Goal: Transaction & Acquisition: Subscribe to service/newsletter

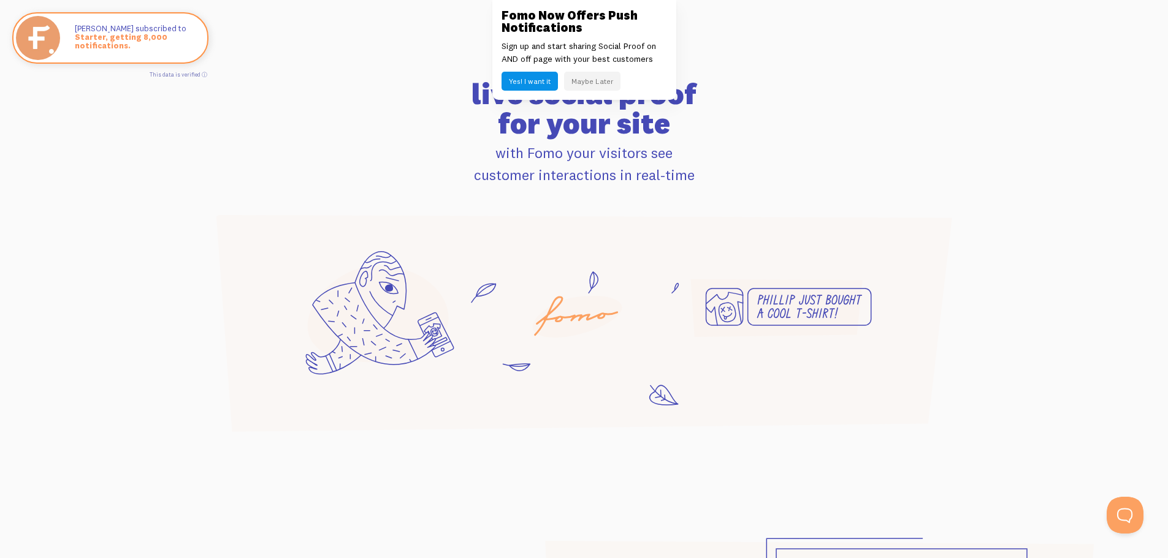
scroll to position [5393, 0]
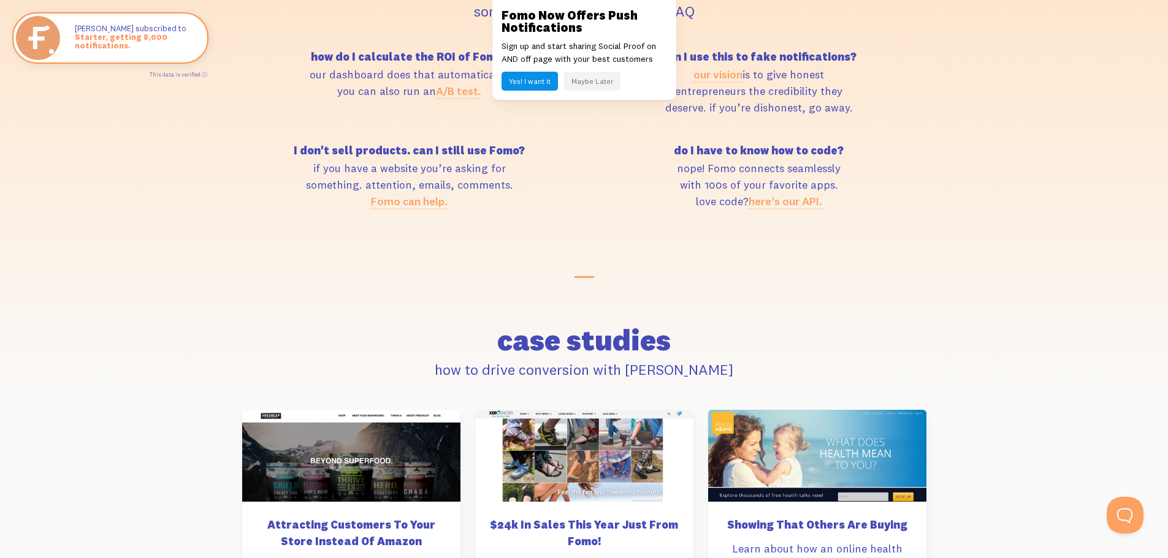
click at [524, 83] on button "Yes! I want it" at bounding box center [529, 81] width 56 height 19
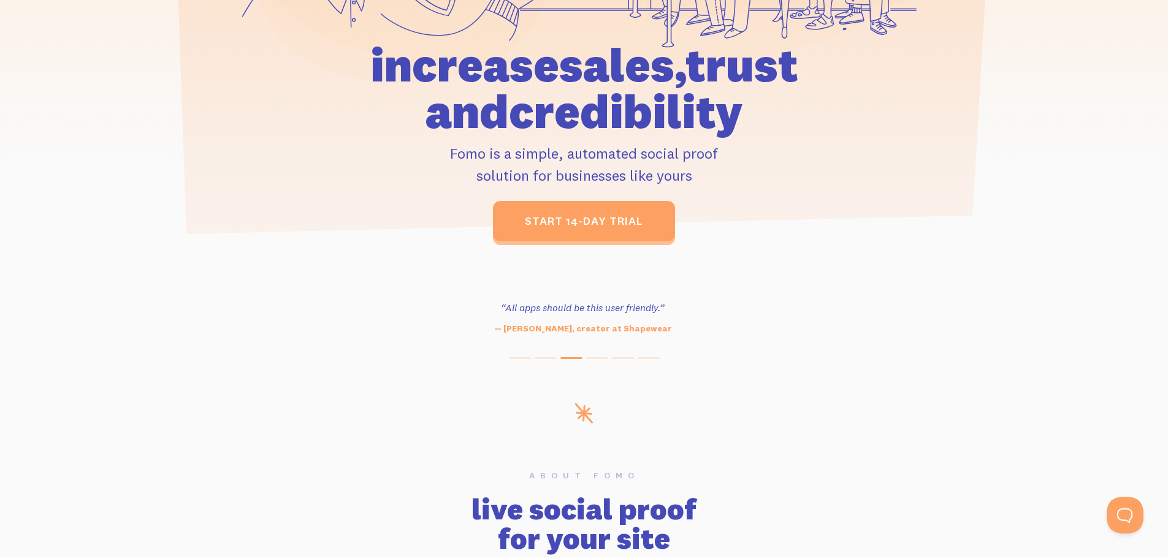
scroll to position [0, 0]
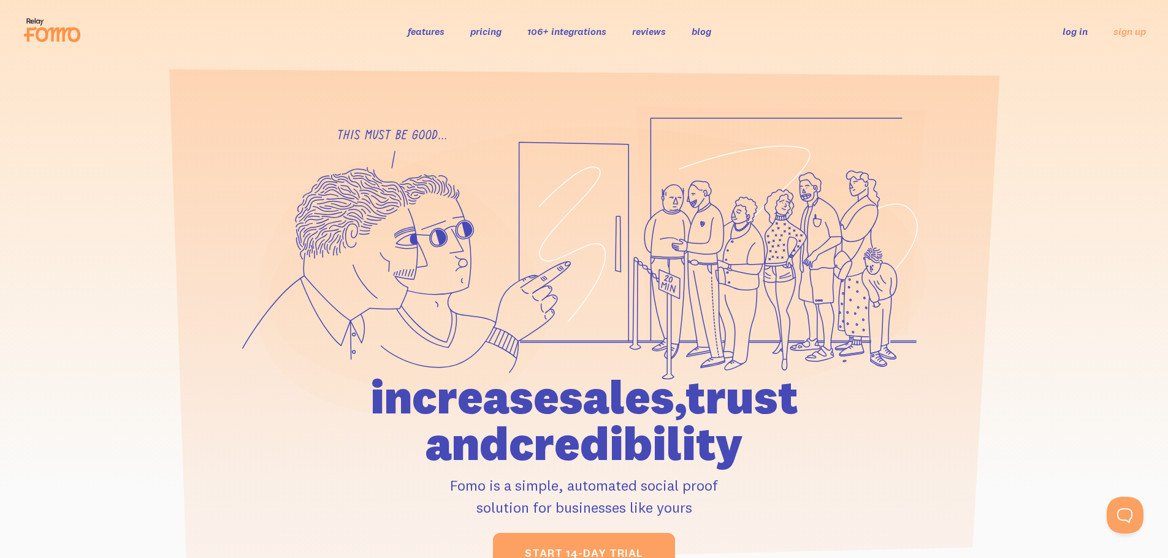
click at [483, 32] on link "pricing" at bounding box center [485, 31] width 31 height 12
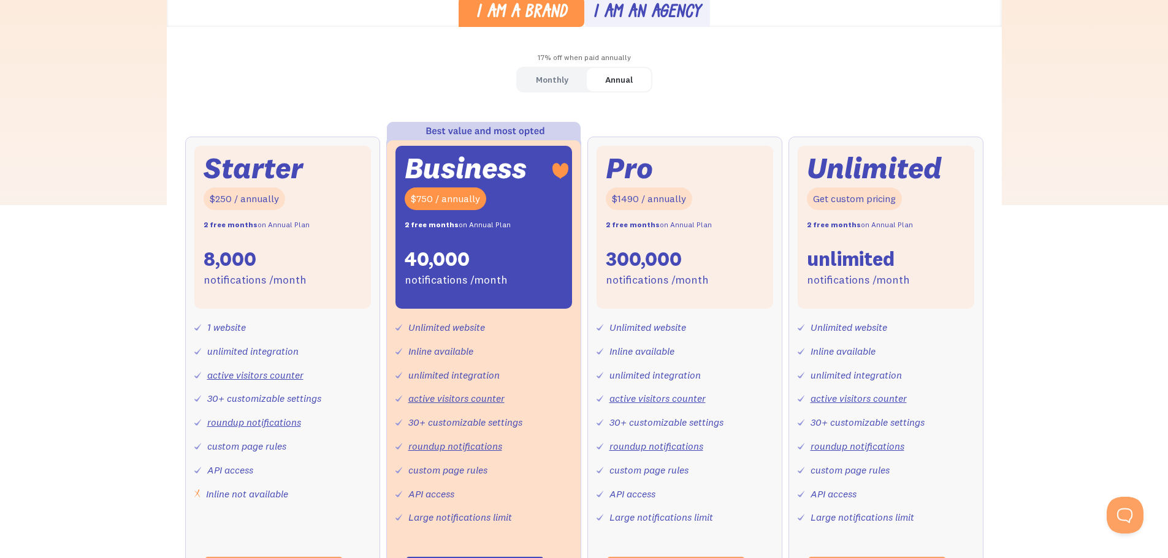
scroll to position [368, 0]
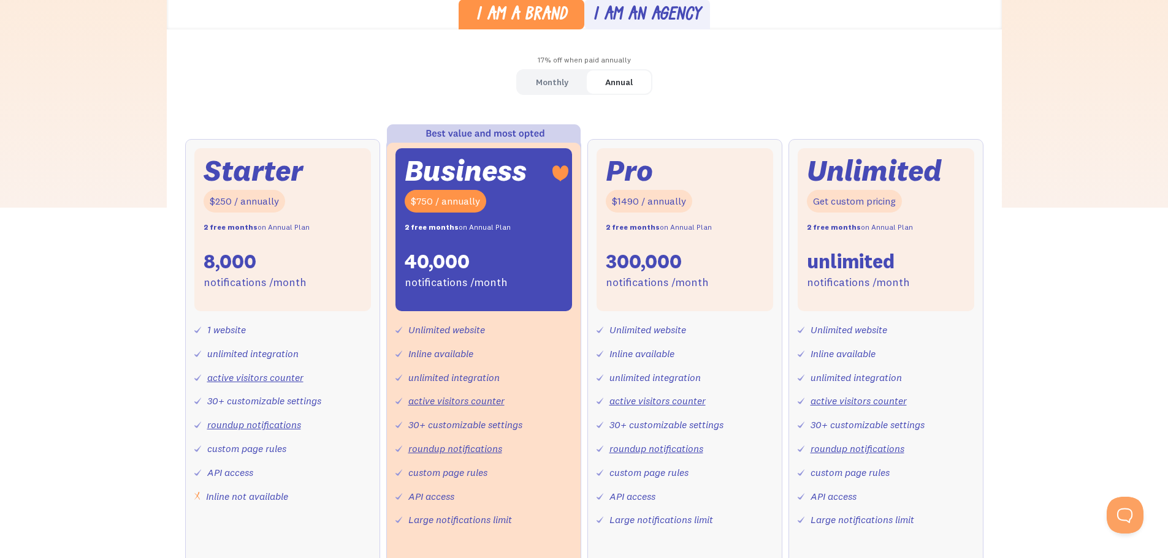
click at [880, 170] on div "Unlimited" at bounding box center [874, 171] width 135 height 26
click at [623, 86] on div "Annual" at bounding box center [619, 83] width 28 height 18
click at [549, 85] on div "Monthly" at bounding box center [552, 83] width 32 height 18
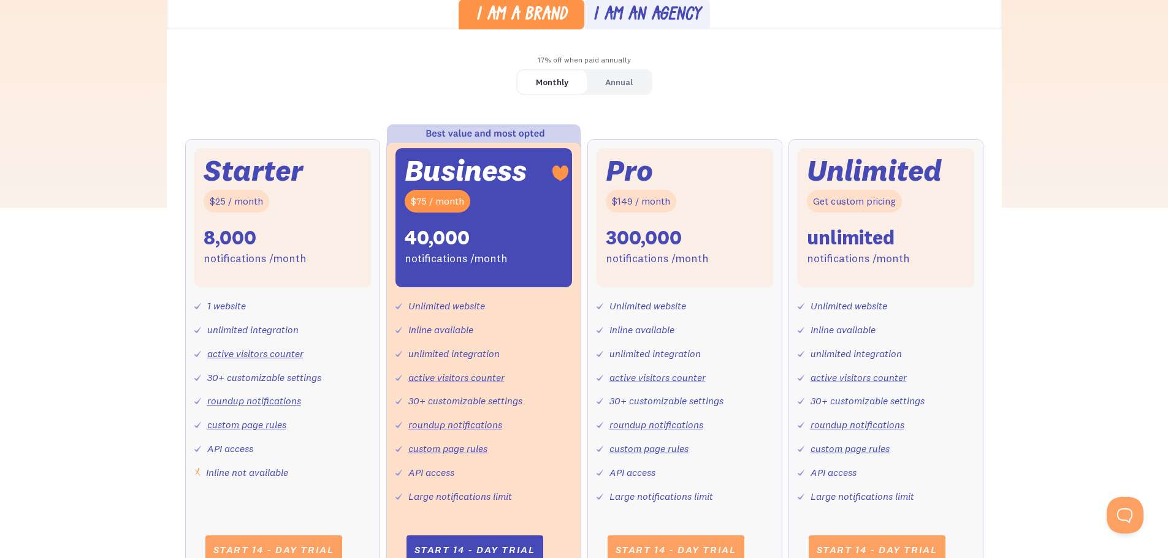
click at [607, 83] on div "Annual" at bounding box center [619, 83] width 28 height 18
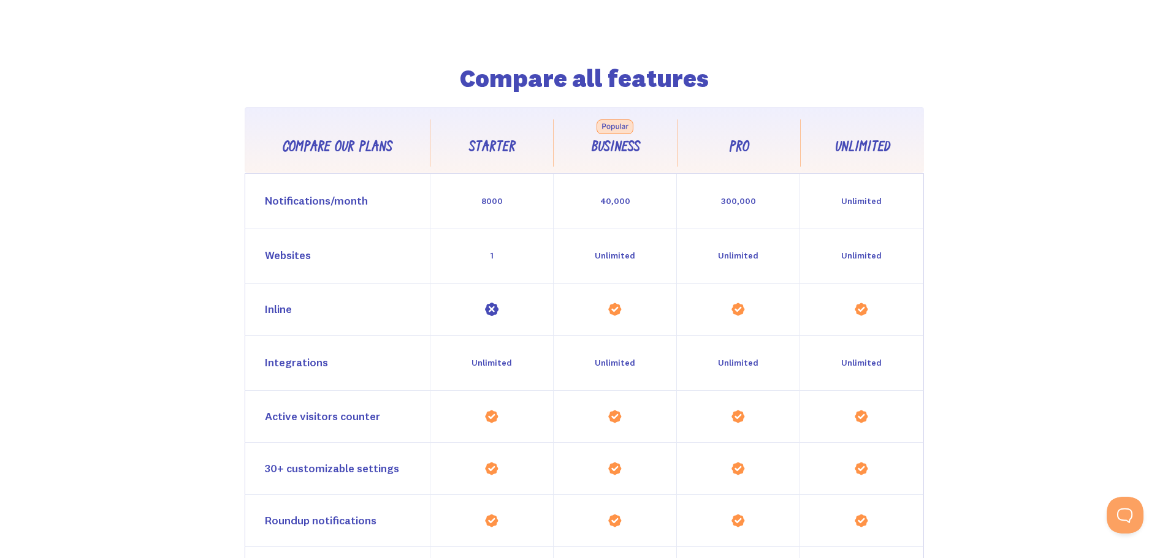
scroll to position [1103, 0]
